Goal: Information Seeking & Learning: Learn about a topic

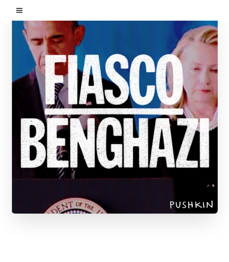
scroll to position [377, 0]
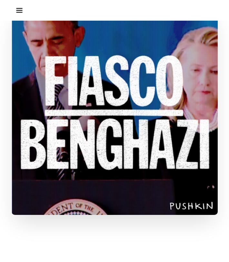
click at [18, 11] on div "menu" at bounding box center [19, 10] width 15 height 15
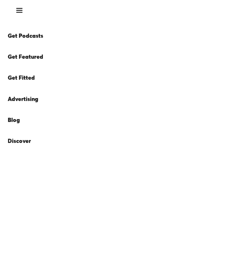
click at [15, 120] on link "Blog" at bounding box center [104, 120] width 206 height 21
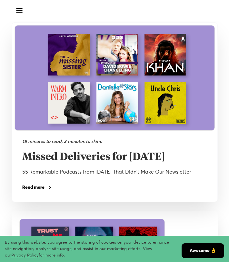
scroll to position [78, 0]
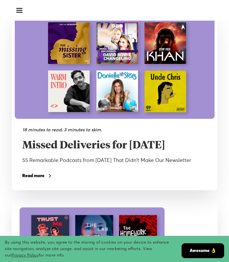
click at [38, 187] on div "18 minutes to read, 3 minutes to skim. Missed Deliveries for [DATE] 55 Remarkab…" at bounding box center [115, 153] width 200 height 68
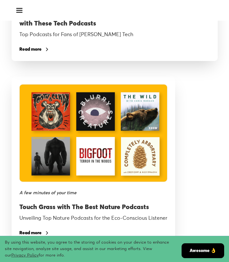
scroll to position [6919, 0]
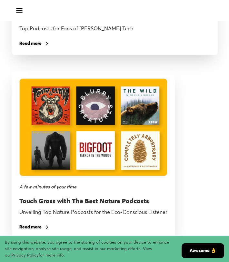
click at [189, 250] on link "Awesome 👌" at bounding box center [202, 250] width 43 height 15
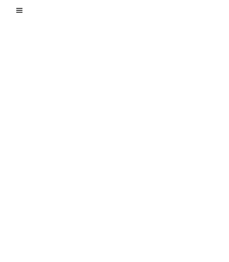
click at [18, 8] on div "menu" at bounding box center [19, 10] width 15 height 15
